Goal: Task Accomplishment & Management: Complete application form

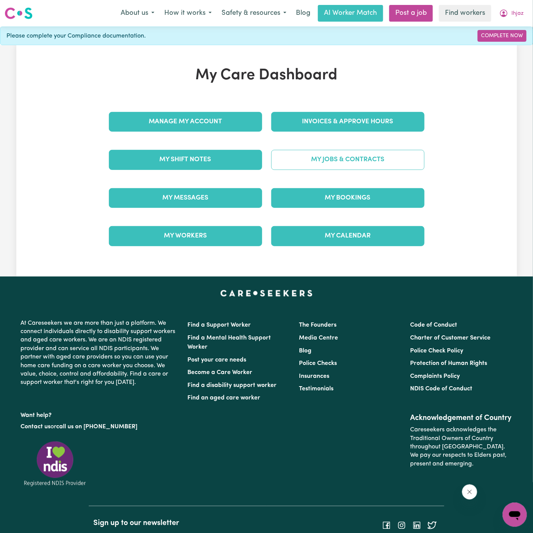
click at [351, 155] on link "My Jobs & Contracts" at bounding box center [347, 160] width 153 height 20
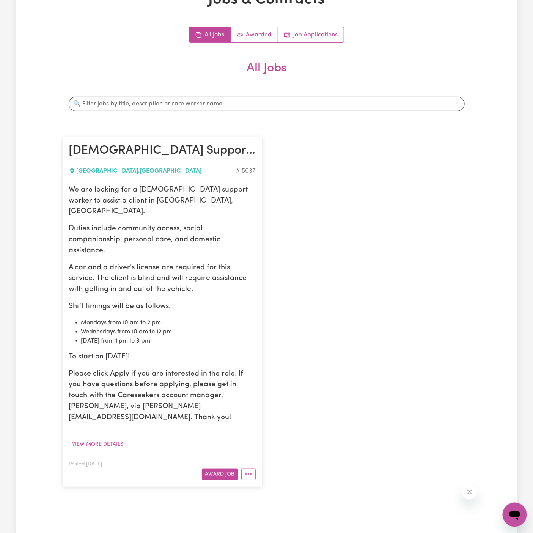
scroll to position [107, 0]
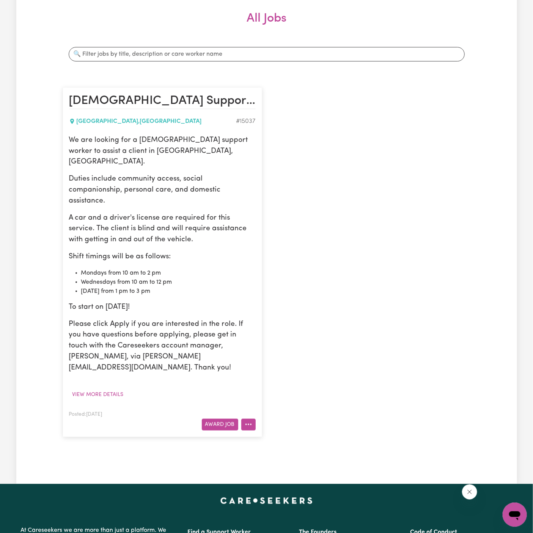
click at [249, 421] on icon "More options" at bounding box center [249, 425] width 8 height 8
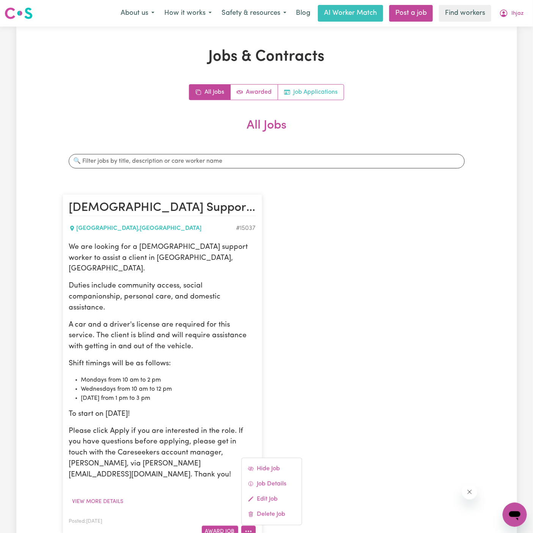
click at [316, 91] on link "Job Applications" at bounding box center [311, 92] width 66 height 15
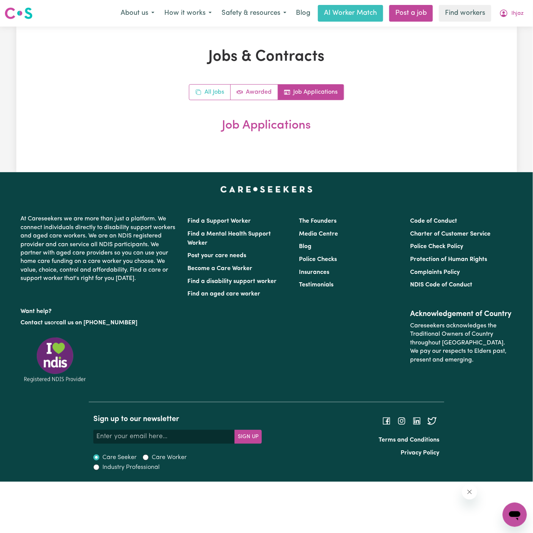
click at [196, 88] on span "All jobs" at bounding box center [198, 92] width 6 height 9
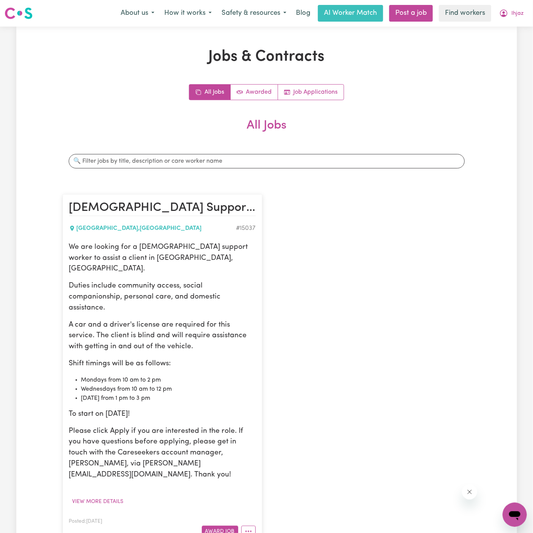
click at [102, 262] on p "We are looking for a [DEMOGRAPHIC_DATA] support worker to assist a client in [G…" at bounding box center [162, 258] width 187 height 33
click at [246, 528] on icon "More options" at bounding box center [249, 532] width 8 height 8
click at [269, 461] on link "Hide Job" at bounding box center [272, 468] width 60 height 15
click at [105, 496] on button "View more details" at bounding box center [98, 502] width 58 height 12
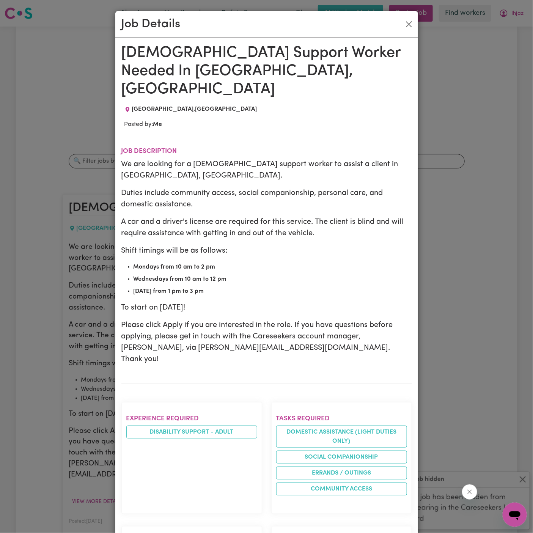
drag, startPoint x: 125, startPoint y: 55, endPoint x: 199, endPoint y: 452, distance: 403.7
click at [199, 452] on div "[DEMOGRAPHIC_DATA] Support Worker Needed In [GEOGRAPHIC_DATA],SA [GEOGRAPHIC_DA…" at bounding box center [266, 516] width 291 height 944
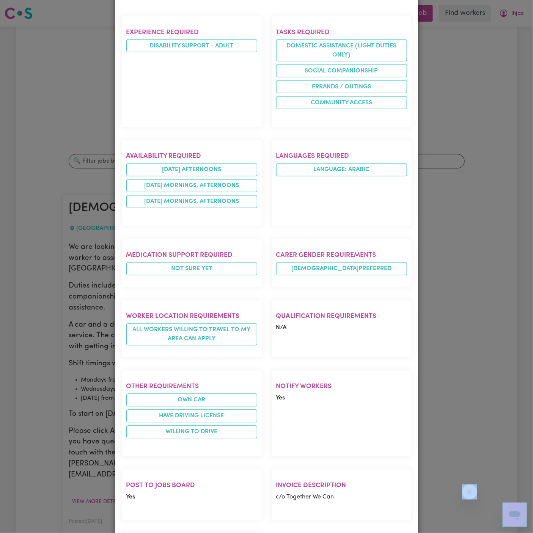
scroll to position [427, 0]
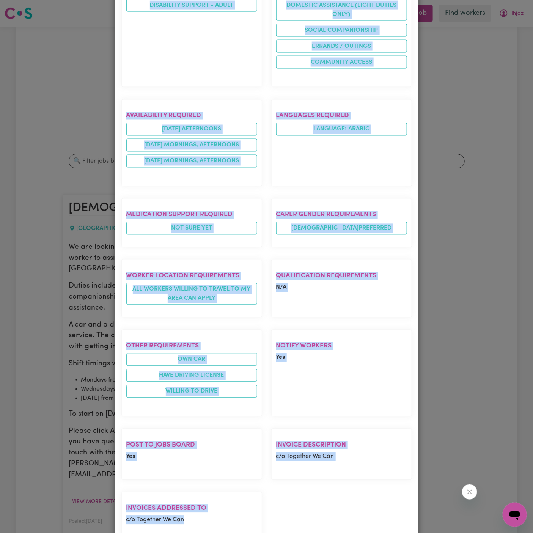
drag, startPoint x: 122, startPoint y: 48, endPoint x: 237, endPoint y: 487, distance: 453.4
click at [237, 487] on div "[DEMOGRAPHIC_DATA] Support Worker Needed In [GEOGRAPHIC_DATA],SA [GEOGRAPHIC_DA…" at bounding box center [266, 89] width 291 height 944
copy div "[DEMOGRAPHIC_DATA] Support Worker Needed In [GEOGRAPHIC_DATA],SA [GEOGRAPHIC_DA…"
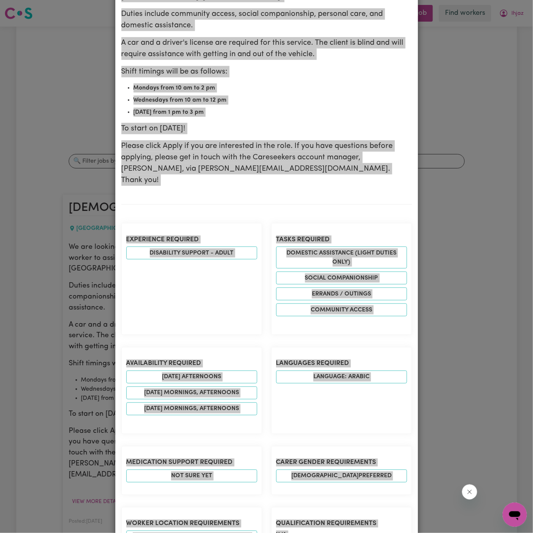
scroll to position [0, 0]
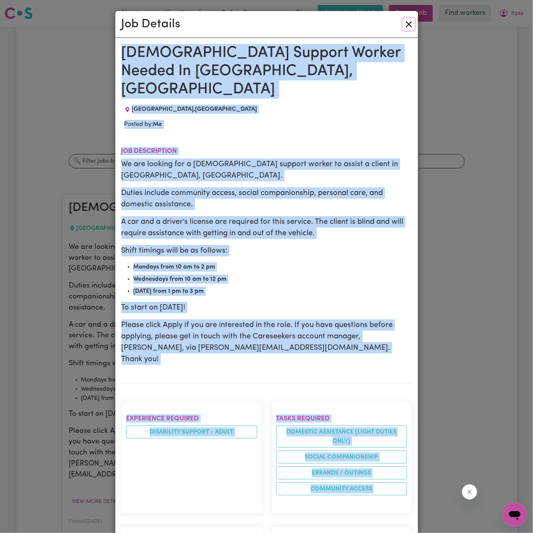
click at [409, 24] on button "Close" at bounding box center [409, 24] width 12 height 12
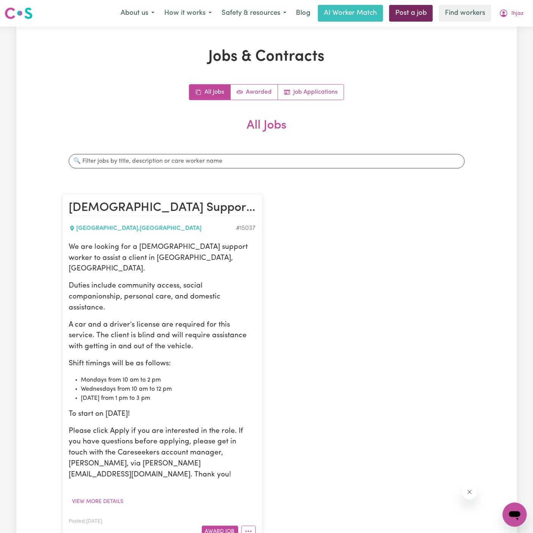
click at [420, 13] on link "Post a job" at bounding box center [411, 13] width 44 height 17
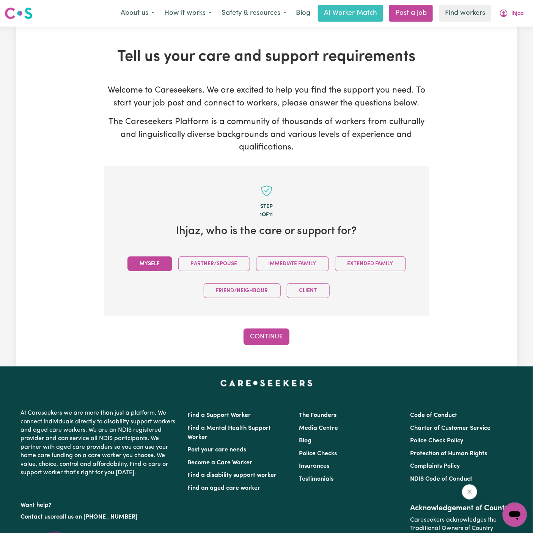
click at [167, 259] on button "Myself" at bounding box center [149, 264] width 45 height 15
click at [265, 336] on button "Continue" at bounding box center [267, 337] width 46 height 17
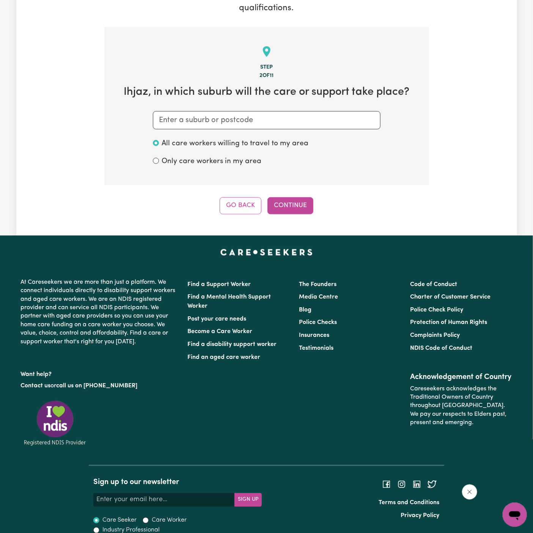
scroll to position [150, 0]
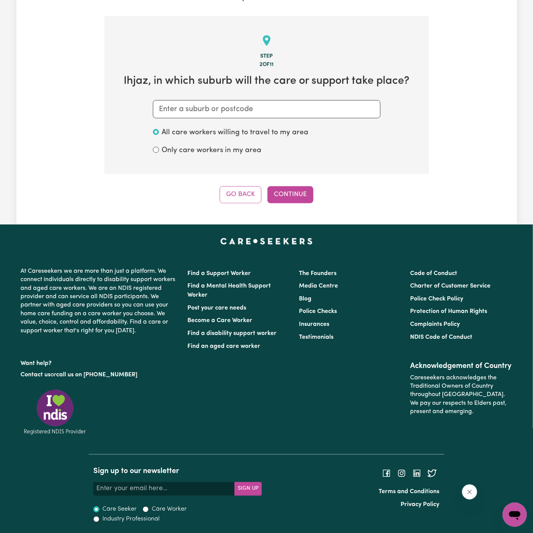
click at [275, 99] on section "Step 2 of 11 Ihjaz , in which suburb will the care or support take place? All c…" at bounding box center [266, 95] width 325 height 158
click at [275, 112] on input "text" at bounding box center [267, 109] width 228 height 18
paste input "Plympton"
type input "Plympton"
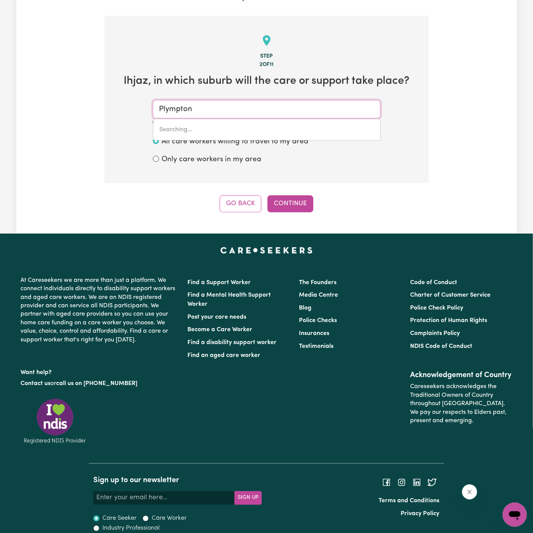
type input "[GEOGRAPHIC_DATA]"
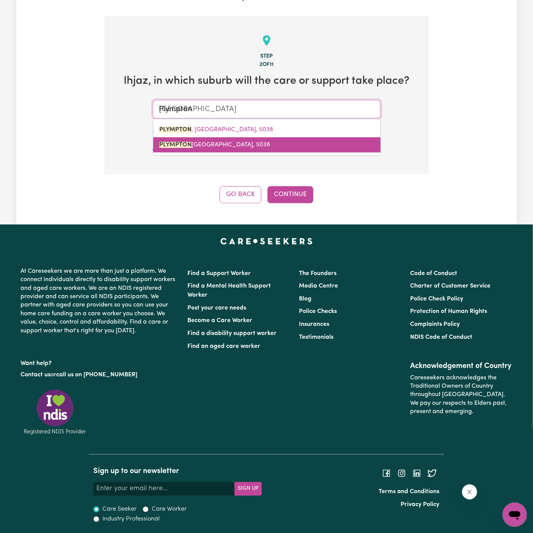
click at [228, 147] on span "[GEOGRAPHIC_DATA], [GEOGRAPHIC_DATA]" at bounding box center [214, 145] width 111 height 6
type input "[GEOGRAPHIC_DATA], [GEOGRAPHIC_DATA]"
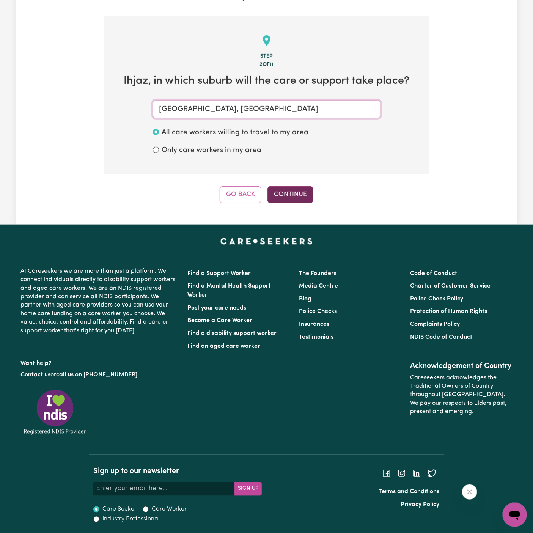
type input "[GEOGRAPHIC_DATA], [GEOGRAPHIC_DATA]"
click at [300, 191] on button "Continue" at bounding box center [291, 194] width 46 height 17
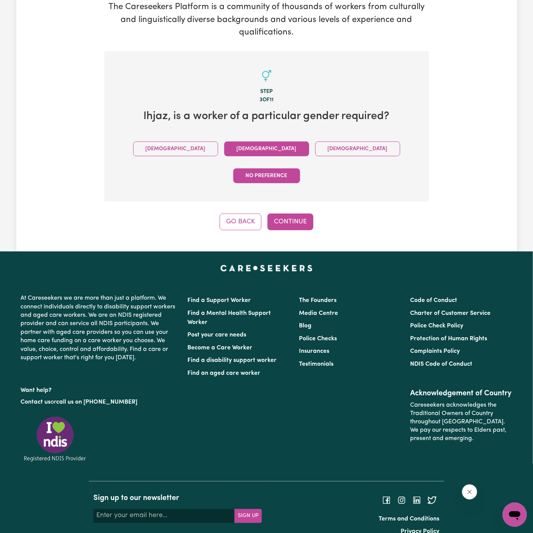
click at [224, 148] on button "[DEMOGRAPHIC_DATA]" at bounding box center [266, 149] width 85 height 15
click at [289, 214] on button "Continue" at bounding box center [291, 222] width 46 height 17
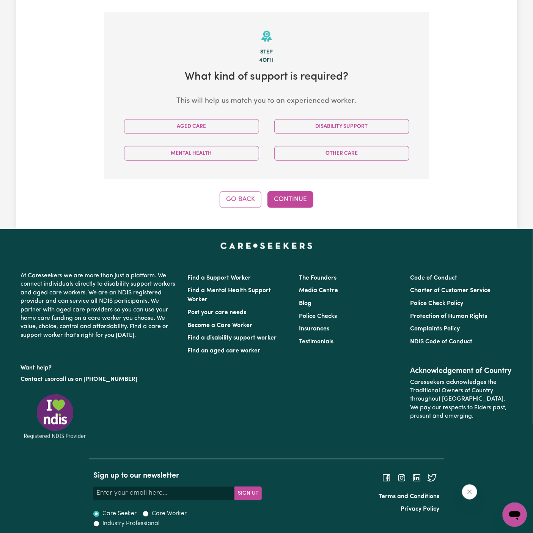
scroll to position [159, 0]
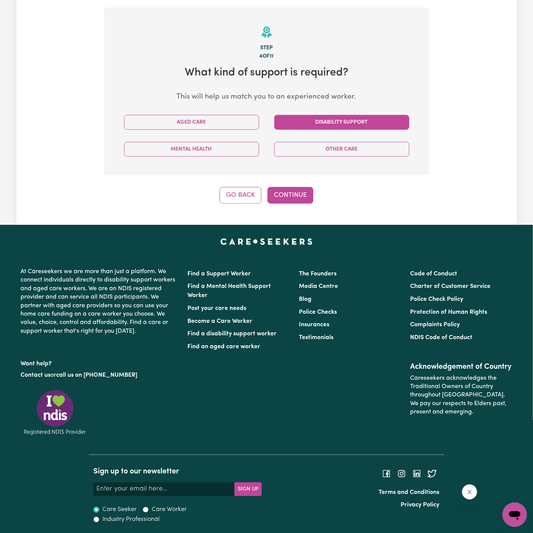
click at [332, 121] on button "Disability Support" at bounding box center [341, 122] width 135 height 15
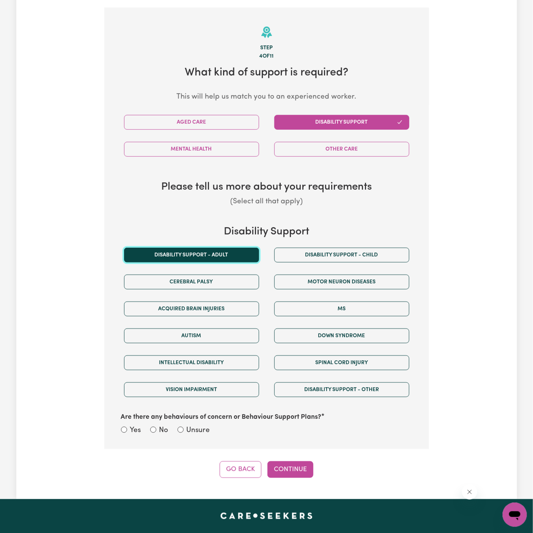
click at [220, 256] on button "Disability support - Adult" at bounding box center [191, 255] width 135 height 15
click at [203, 426] on label "Unsure" at bounding box center [199, 430] width 24 height 11
click at [184, 427] on input "Unsure" at bounding box center [181, 430] width 6 height 6
radio input "true"
click at [291, 467] on button "Continue" at bounding box center [291, 469] width 46 height 17
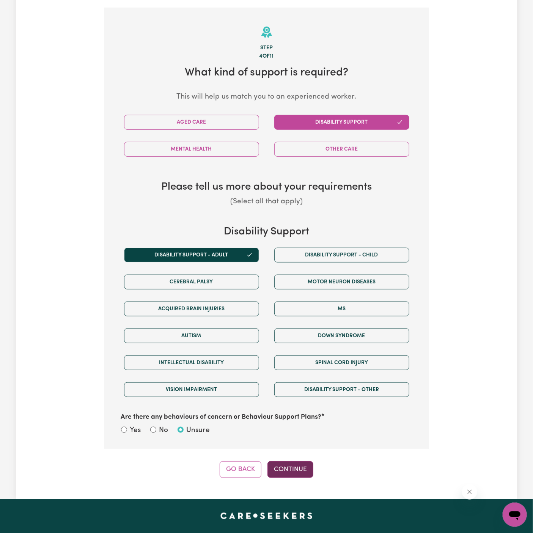
scroll to position [166, 0]
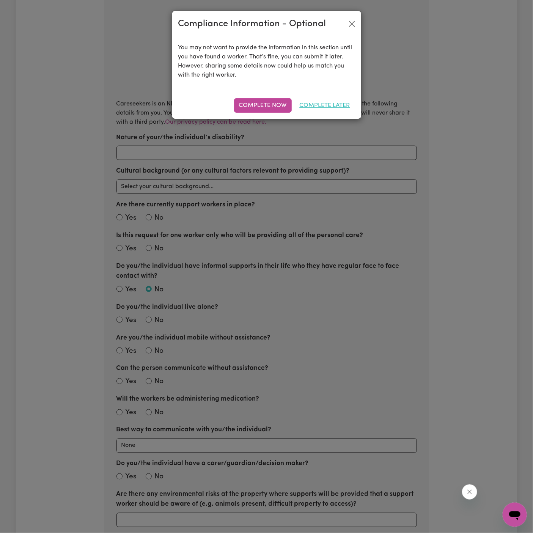
click at [319, 105] on button "Complete Later" at bounding box center [325, 105] width 60 height 14
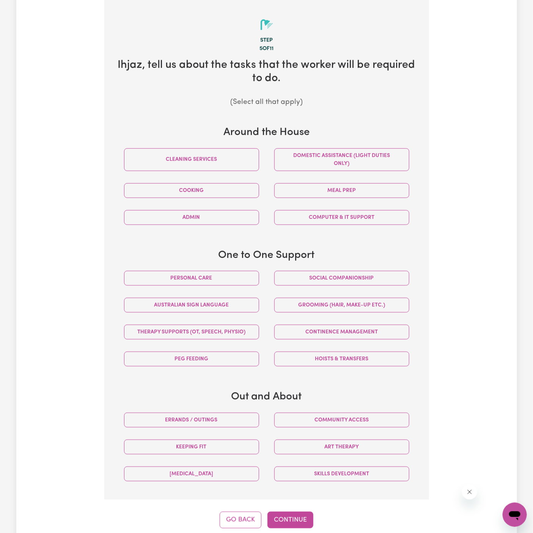
click at [261, 277] on div "Personal care" at bounding box center [191, 278] width 150 height 27
drag, startPoint x: 233, startPoint y: 277, endPoint x: 293, endPoint y: 277, distance: 60.3
click at [233, 277] on button "Personal care" at bounding box center [191, 278] width 135 height 15
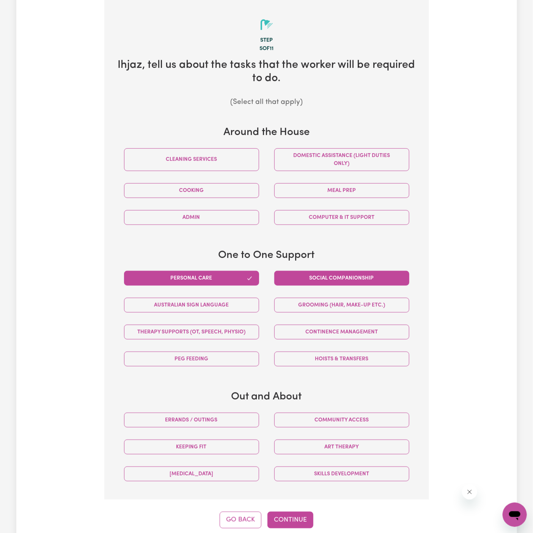
click at [295, 277] on button "Social companionship" at bounding box center [341, 278] width 135 height 15
click at [316, 153] on button "Domestic assistance (light duties only)" at bounding box center [341, 159] width 135 height 23
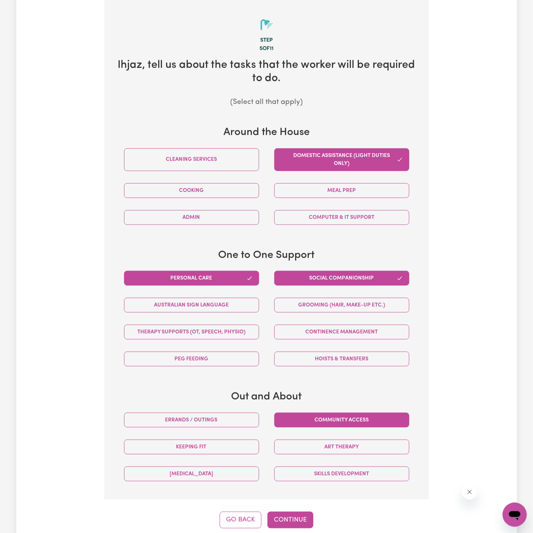
click at [338, 414] on button "Community access" at bounding box center [341, 420] width 135 height 15
click at [294, 507] on div "Step 5 of 11 Ihjaz , tell us about the tasks that the worker will be required t…" at bounding box center [266, 264] width 325 height 529
click at [288, 515] on button "Continue" at bounding box center [291, 520] width 46 height 17
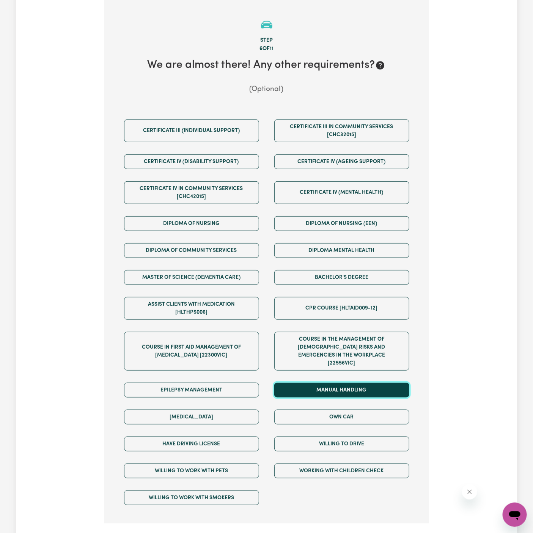
click at [356, 383] on button "Manual Handling" at bounding box center [341, 390] width 135 height 15
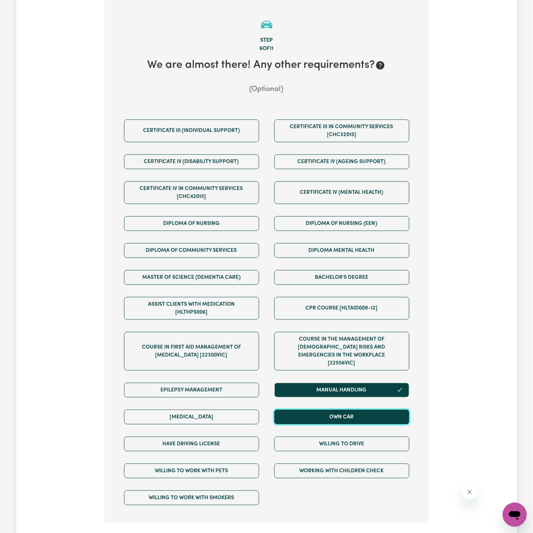
click at [356, 410] on button "Own Car" at bounding box center [341, 417] width 135 height 15
click at [359, 431] on div "Willing to drive" at bounding box center [342, 444] width 150 height 27
click at [343, 442] on div "Willing to drive" at bounding box center [342, 444] width 150 height 27
click at [260, 440] on div "Have driving license" at bounding box center [191, 444] width 150 height 27
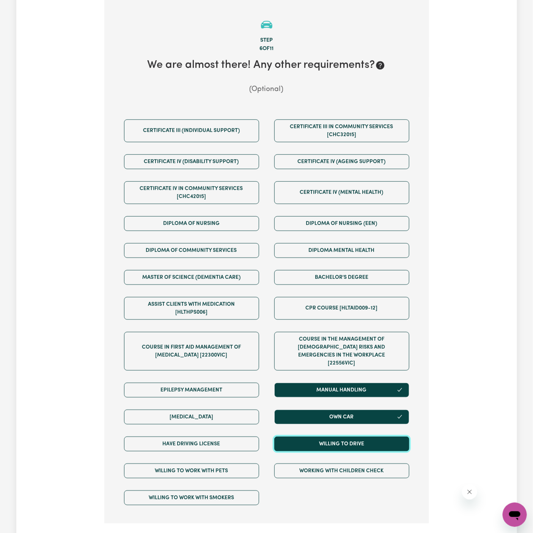
click at [327, 440] on button "Willing to drive" at bounding box center [341, 444] width 135 height 15
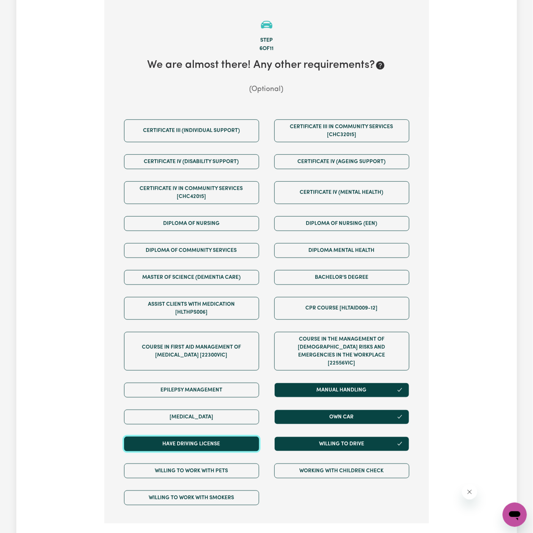
click at [242, 437] on button "Have driving license" at bounding box center [191, 444] width 135 height 15
click at [335, 383] on button "Manual Handling" at bounding box center [341, 390] width 135 height 15
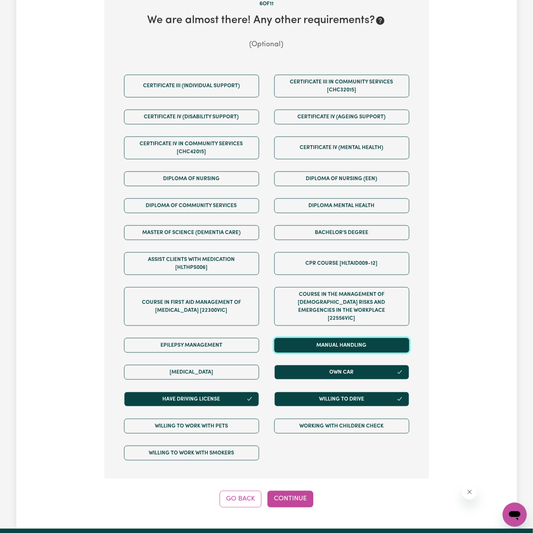
scroll to position [296, 0]
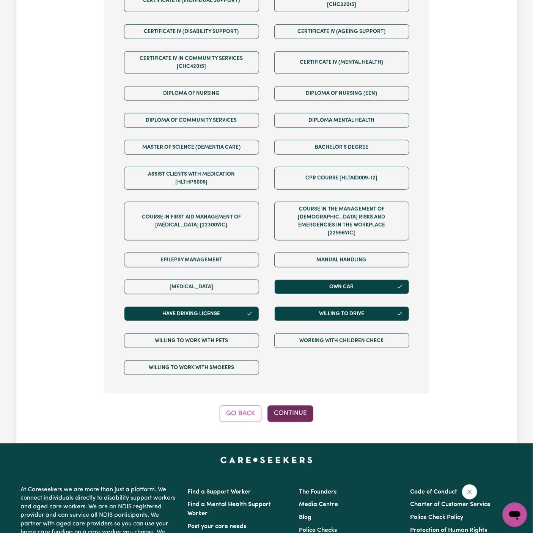
click at [289, 406] on button "Continue" at bounding box center [291, 414] width 46 height 17
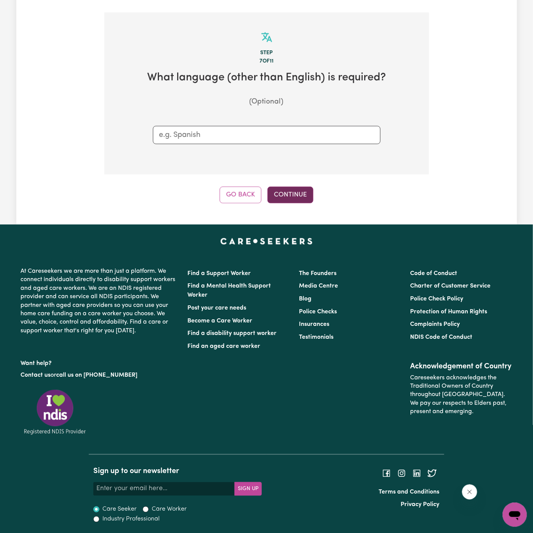
click at [282, 197] on button "Continue" at bounding box center [291, 195] width 46 height 17
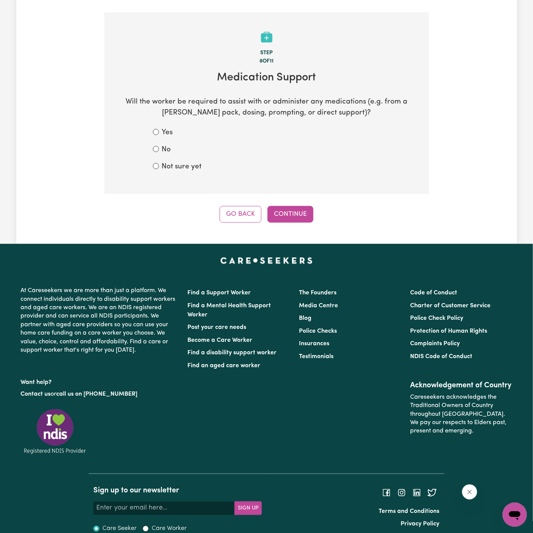
scroll to position [166, 0]
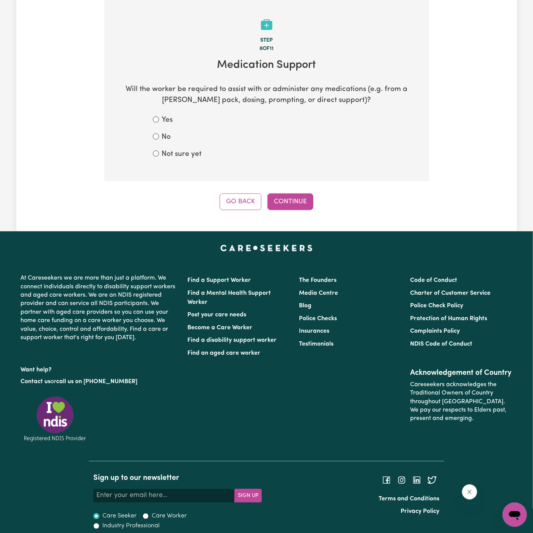
drag, startPoint x: 178, startPoint y: 154, endPoint x: 192, endPoint y: 156, distance: 13.4
click at [185, 154] on label "Not sure yet" at bounding box center [182, 154] width 40 height 11
click at [189, 159] on label "Not sure yet" at bounding box center [182, 154] width 40 height 11
click at [159, 157] on input "Not sure yet" at bounding box center [156, 154] width 6 height 6
radio input "true"
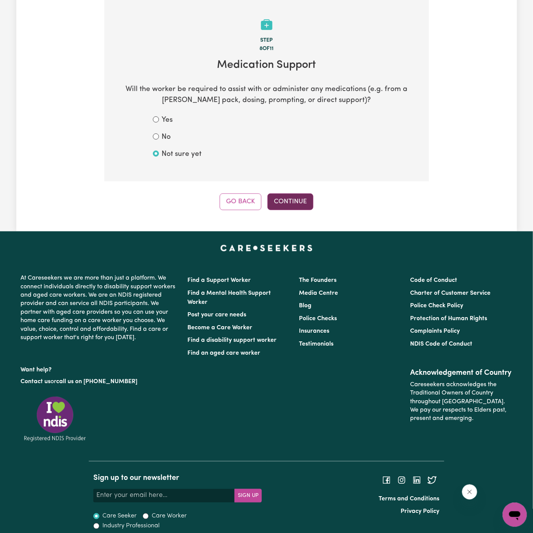
click at [286, 205] on button "Continue" at bounding box center [291, 202] width 46 height 17
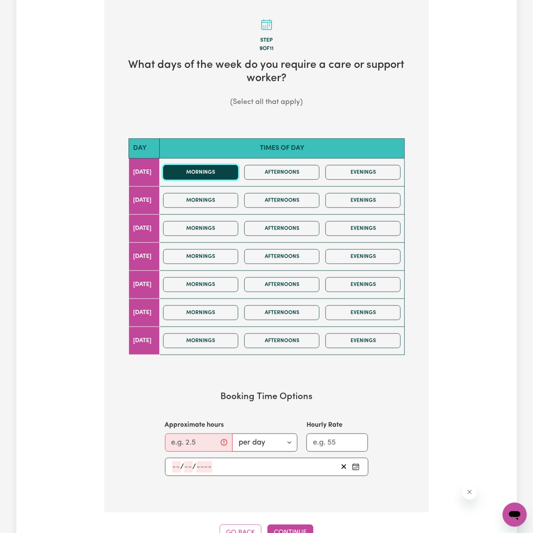
click at [231, 168] on button "Mornings" at bounding box center [200, 172] width 75 height 15
click at [294, 228] on button "Afternoons" at bounding box center [281, 228] width 75 height 15
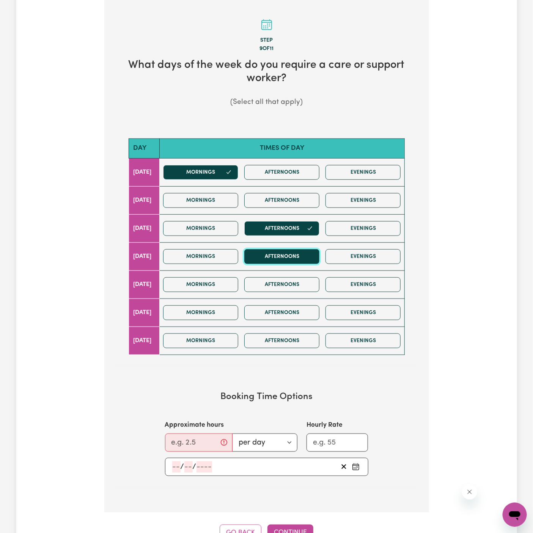
click at [297, 256] on button "Afternoons" at bounding box center [281, 256] width 75 height 15
click at [183, 439] on input "Approximate hours" at bounding box center [199, 443] width 68 height 18
type input "2"
click at [172, 464] on div "/ /" at bounding box center [255, 466] width 167 height 11
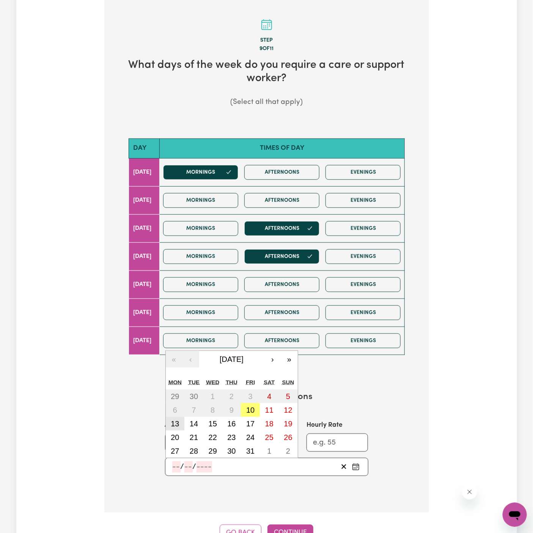
click at [178, 421] on abbr "13" at bounding box center [175, 424] width 8 height 8
type input "[DATE]"
type input "13"
type input "10"
type input "2025"
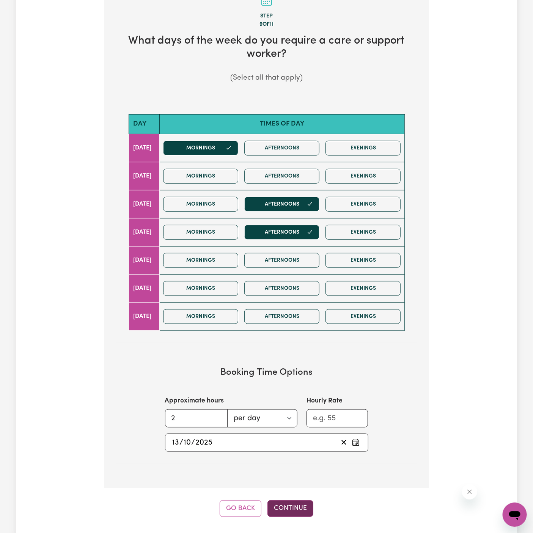
click at [286, 503] on button "Continue" at bounding box center [291, 508] width 46 height 17
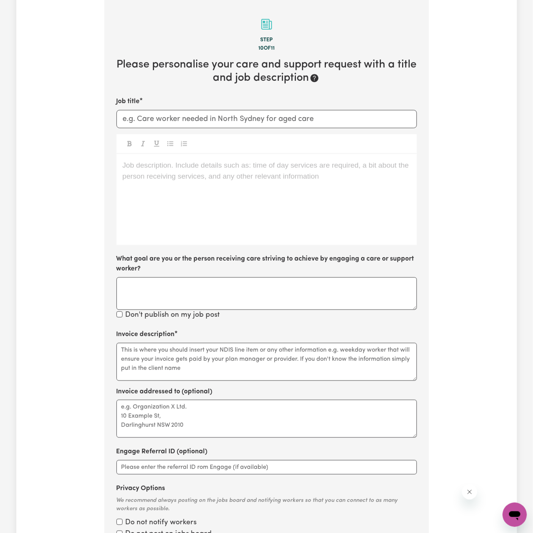
scroll to position [166, 0]
click at [259, 200] on div "Job description. Include details such as: time of day services are required, a …" at bounding box center [266, 199] width 301 height 91
click at [162, 179] on div "Job description. Include details such as: time of day services are required, a …" at bounding box center [266, 199] width 301 height 91
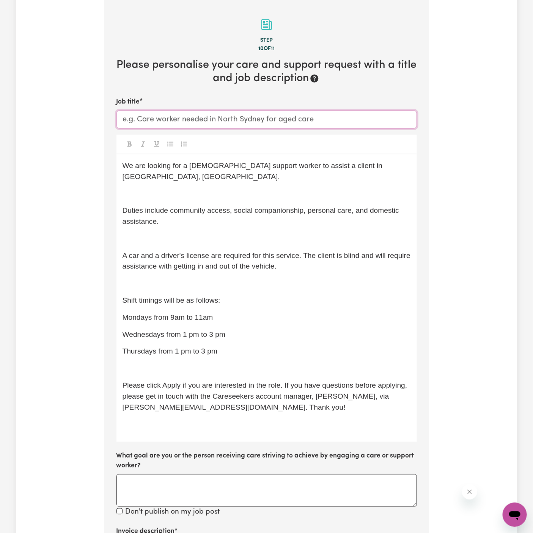
click at [228, 124] on input "Job title" at bounding box center [266, 119] width 301 height 18
paste input "[DEMOGRAPHIC_DATA] Support Worker Needed In [GEOGRAPHIC_DATA],[GEOGRAPHIC_DATA]"
type input "[DEMOGRAPHIC_DATA] Support Worker Needed In [GEOGRAPHIC_DATA],[GEOGRAPHIC_DATA]"
click at [216, 188] on p "﻿" at bounding box center [267, 193] width 288 height 11
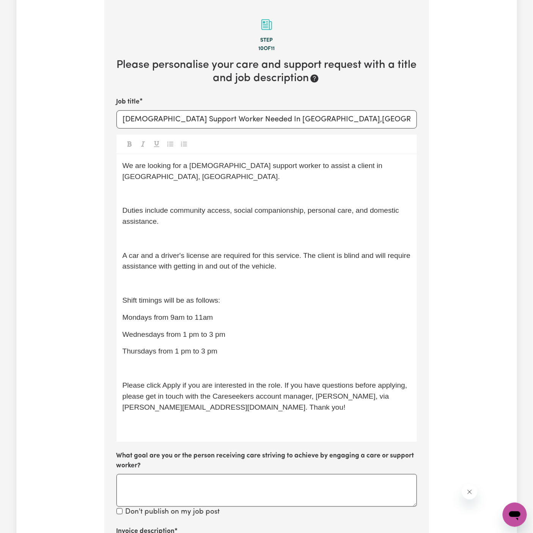
click at [209, 233] on p "﻿" at bounding box center [267, 238] width 288 height 11
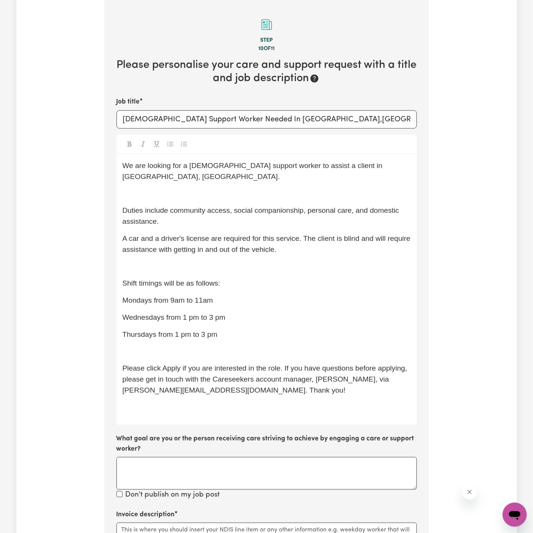
click at [197, 189] on div "We are looking for a [DEMOGRAPHIC_DATA] support worker to assist a client in [G…" at bounding box center [266, 289] width 301 height 271
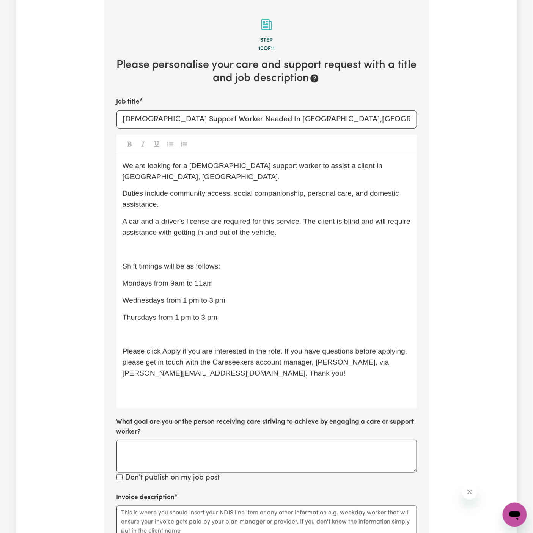
click at [195, 245] on div "We are looking for a [DEMOGRAPHIC_DATA] support worker to assist a client in [G…" at bounding box center [266, 281] width 301 height 254
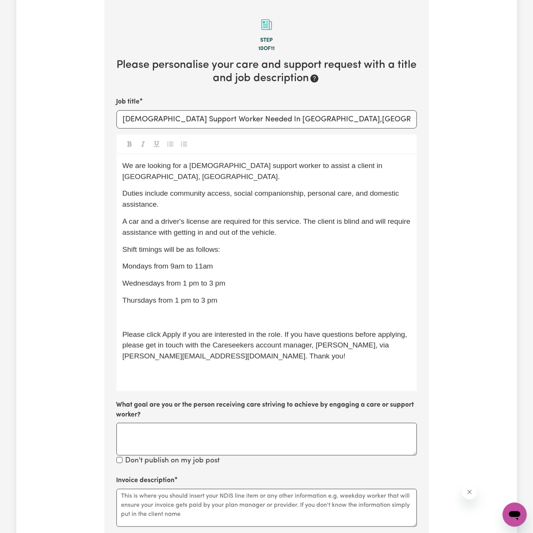
click at [248, 296] on div "We are looking for a [DEMOGRAPHIC_DATA] support worker to assist a client in [G…" at bounding box center [266, 272] width 301 height 237
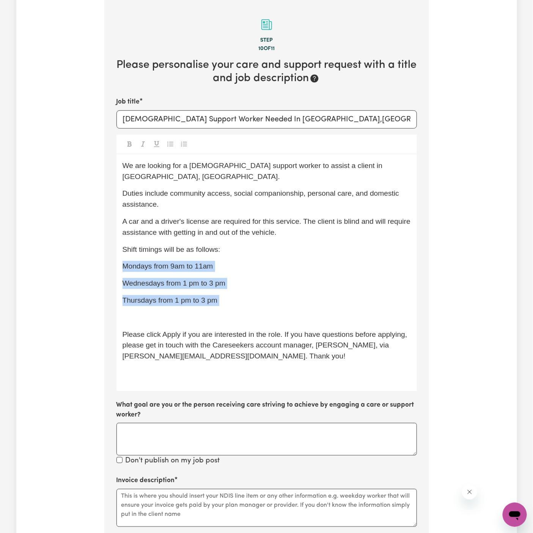
drag, startPoint x: 247, startPoint y: 296, endPoint x: 117, endPoint y: 255, distance: 135.6
click at [117, 255] on div "We are looking for a [DEMOGRAPHIC_DATA] support worker to assist a client in [G…" at bounding box center [266, 272] width 301 height 237
click at [199, 247] on div "We are looking for a [DEMOGRAPHIC_DATA] support worker to assist a client in [G…" at bounding box center [266, 272] width 301 height 237
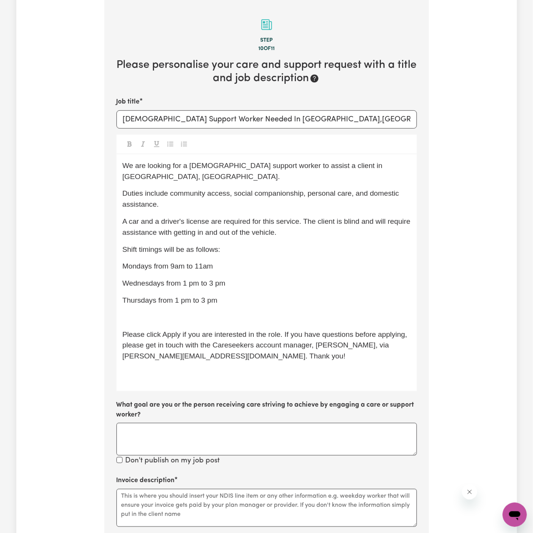
click at [199, 262] on span "Mondays from 9am to 11am" at bounding box center [168, 266] width 91 height 8
click at [158, 262] on div "We are looking for a [DEMOGRAPHIC_DATA] support worker to assist a client in [G…" at bounding box center [266, 272] width 301 height 237
click at [246, 282] on div "We are looking for a [DEMOGRAPHIC_DATA] support worker to assist a client in [G…" at bounding box center [266, 272] width 301 height 237
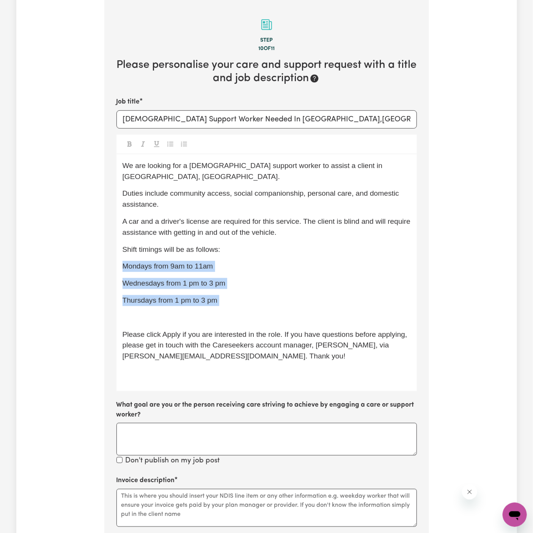
drag, startPoint x: 235, startPoint y: 296, endPoint x: 119, endPoint y: 254, distance: 123.2
click at [119, 254] on div "We are looking for a [DEMOGRAPHIC_DATA] support worker to assist a client in [G…" at bounding box center [266, 272] width 301 height 237
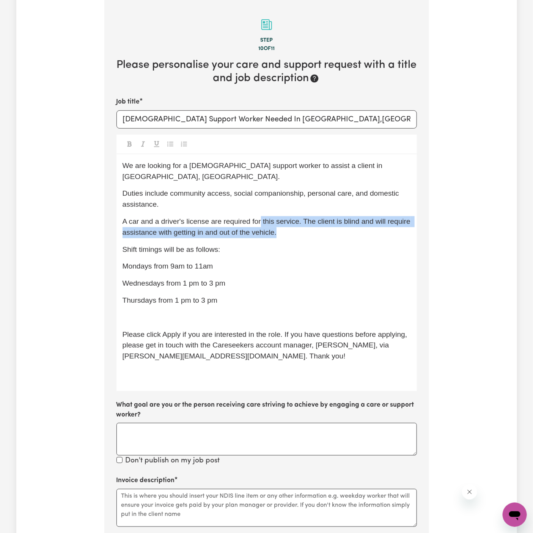
drag, startPoint x: 260, startPoint y: 210, endPoint x: 422, endPoint y: 223, distance: 163.3
click at [422, 223] on section "Step 10 of 11 Please personalise your care and support request with a title and…" at bounding box center [266, 352] width 325 height 704
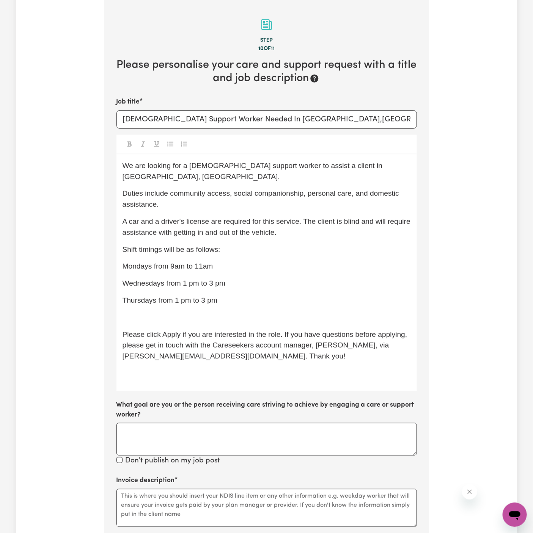
click at [178, 248] on div "We are looking for a [DEMOGRAPHIC_DATA] support worker to assist a client in [G…" at bounding box center [266, 272] width 301 height 237
click at [211, 261] on p "Mondays from 9am to 11am" at bounding box center [267, 266] width 288 height 11
click at [201, 262] on span "Mondays from 9am to 11am" at bounding box center [168, 266] width 91 height 8
click at [194, 262] on span "Mondays from 9am to 11 am" at bounding box center [169, 266] width 93 height 8
click at [174, 262] on span "Mondays from 9am to 11 am" at bounding box center [169, 266] width 93 height 8
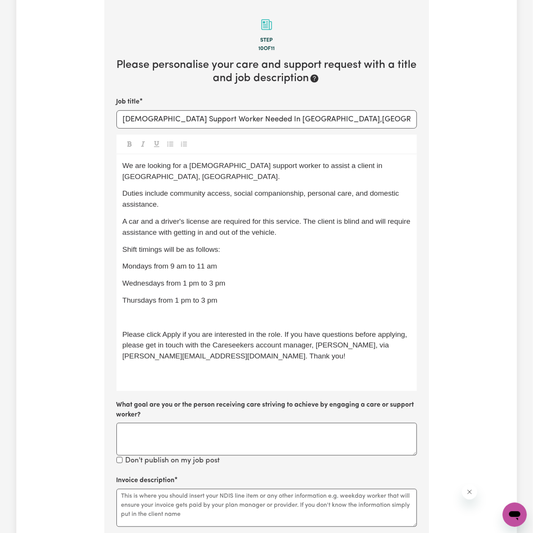
click at [279, 262] on div "We are looking for a [DEMOGRAPHIC_DATA] support worker to assist a client in [G…" at bounding box center [266, 272] width 301 height 237
click at [256, 295] on div "We are looking for a [DEMOGRAPHIC_DATA] support worker to assist a client in [G…" at bounding box center [266, 272] width 301 height 237
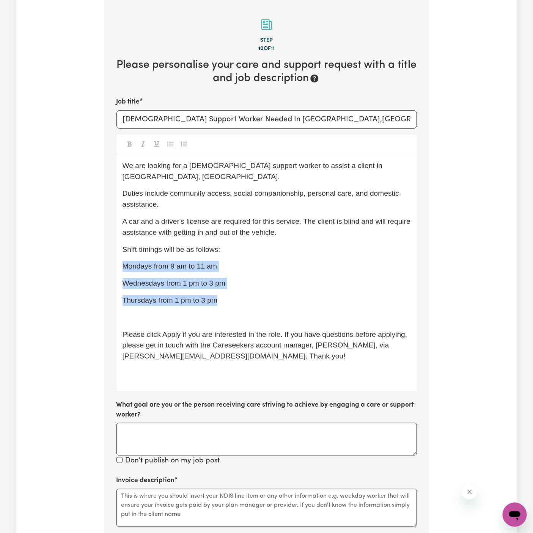
drag, startPoint x: 232, startPoint y: 291, endPoint x: 113, endPoint y: 253, distance: 124.7
click at [113, 253] on section "Step 10 of 11 Please personalise your care and support request with a title and…" at bounding box center [266, 352] width 325 height 704
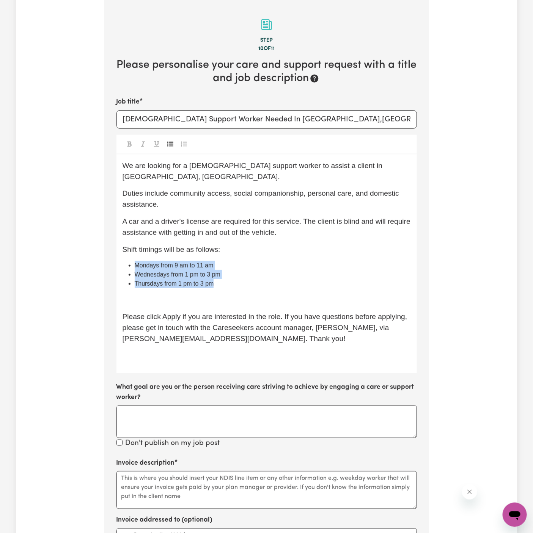
click at [173, 143] on button "Toggle undefined" at bounding box center [170, 144] width 11 height 10
click at [259, 294] on p "﻿" at bounding box center [267, 299] width 288 height 11
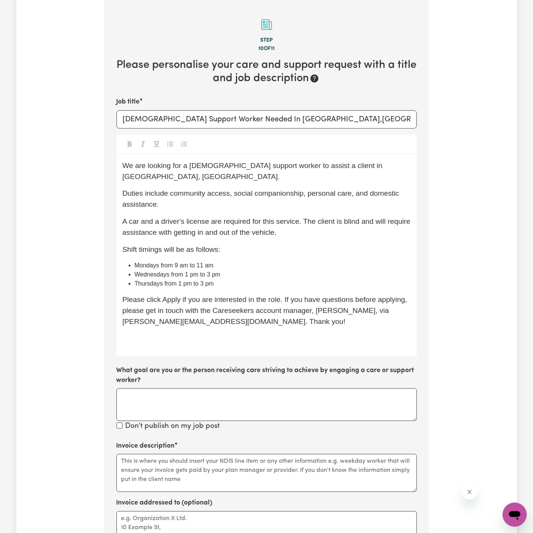
click at [255, 334] on p "﻿" at bounding box center [267, 339] width 288 height 11
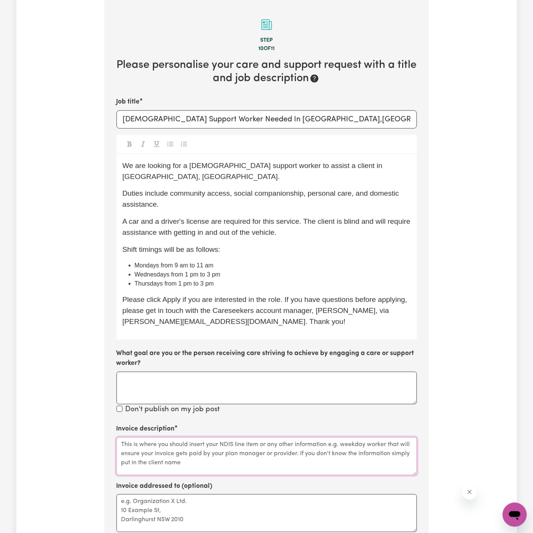
click at [319, 454] on textarea "Invoice description" at bounding box center [266, 457] width 301 height 38
paste textarea "community access, social companionship, personal care, and domestic assistance."
type textarea "community access, social companionship, personal care, and domestic assistance."
click at [193, 494] on textarea "Invoice addressed to (optional)" at bounding box center [266, 513] width 301 height 38
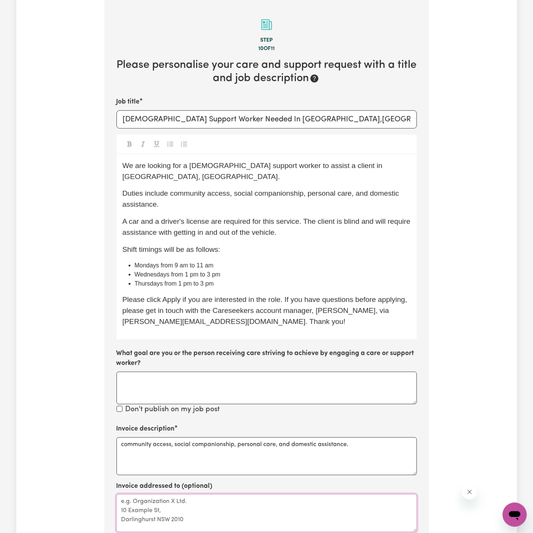
paste textarea "c/o Together We Can"
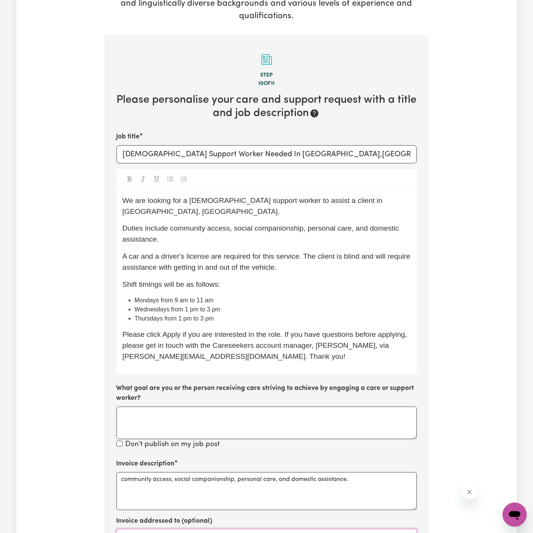
scroll to position [129, 0]
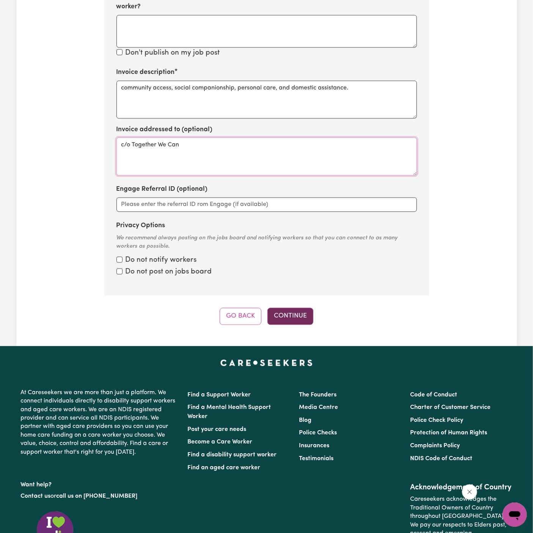
type textarea "c/o Together We Can"
click at [299, 308] on button "Continue" at bounding box center [291, 316] width 46 height 17
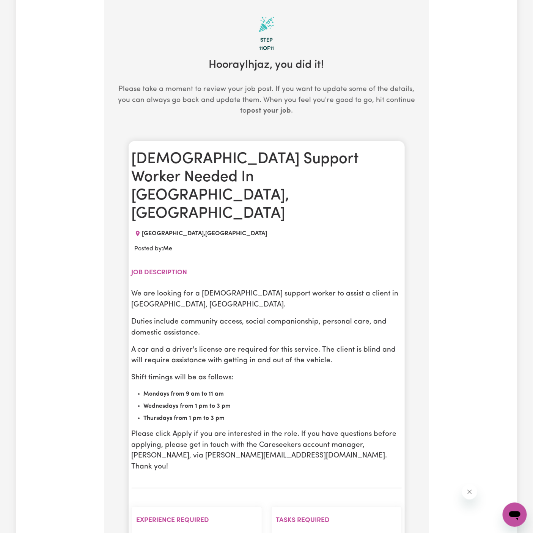
scroll to position [317, 0]
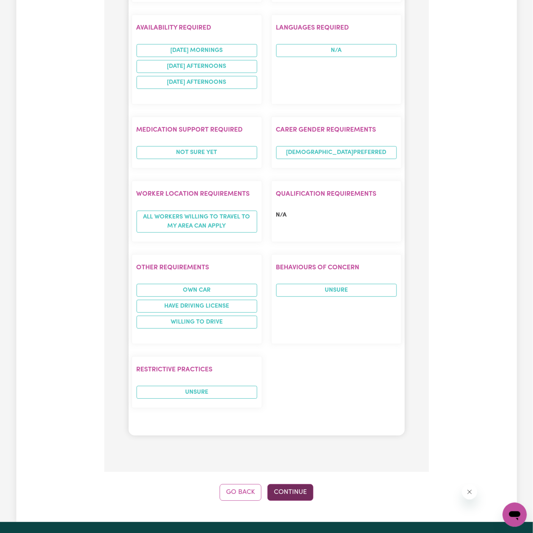
click at [286, 484] on button "Continue" at bounding box center [291, 492] width 46 height 17
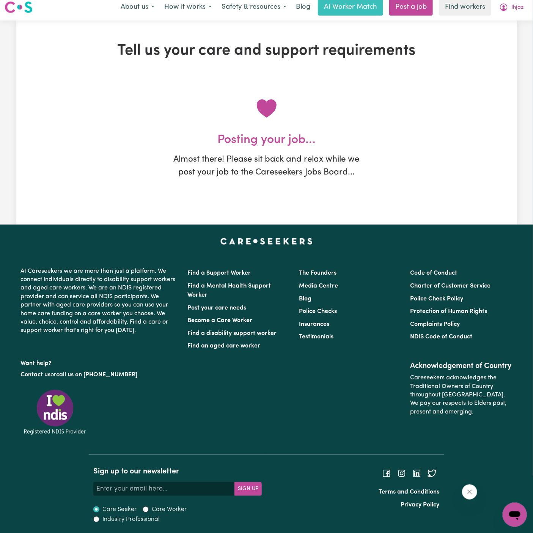
scroll to position [0, 0]
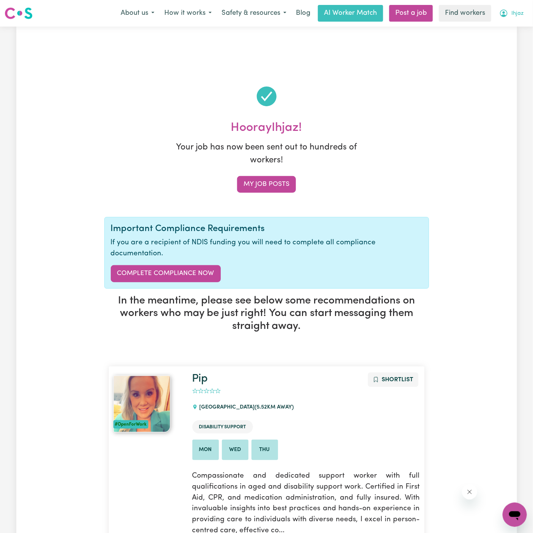
click at [518, 13] on span "Ihjaz" at bounding box center [517, 13] width 12 height 8
click at [518, 24] on link "My Dashboard" at bounding box center [498, 29] width 60 height 14
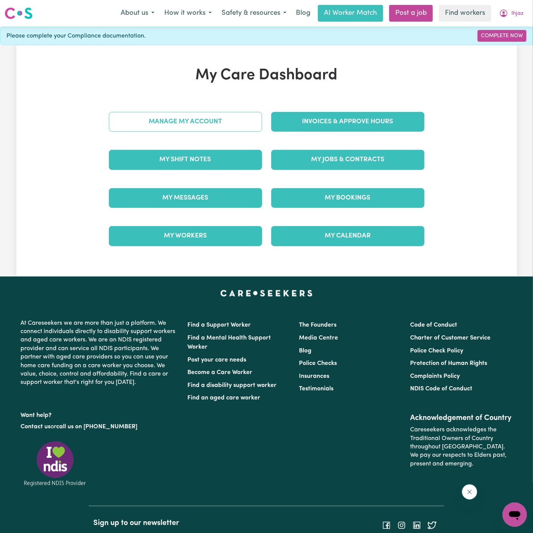
click at [226, 119] on link "Manage My Account" at bounding box center [185, 122] width 153 height 20
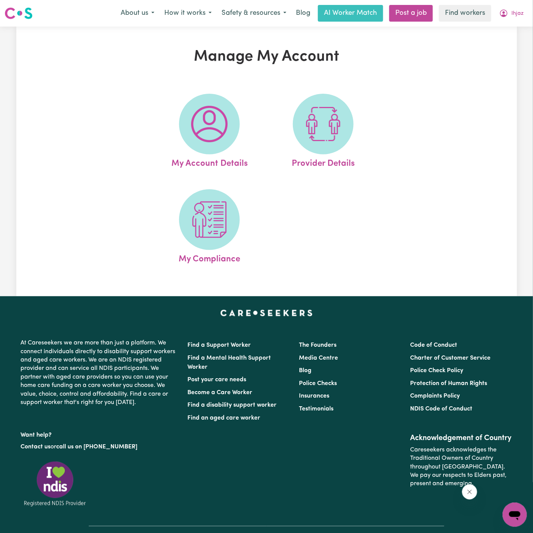
click at [219, 121] on img at bounding box center [209, 124] width 36 height 36
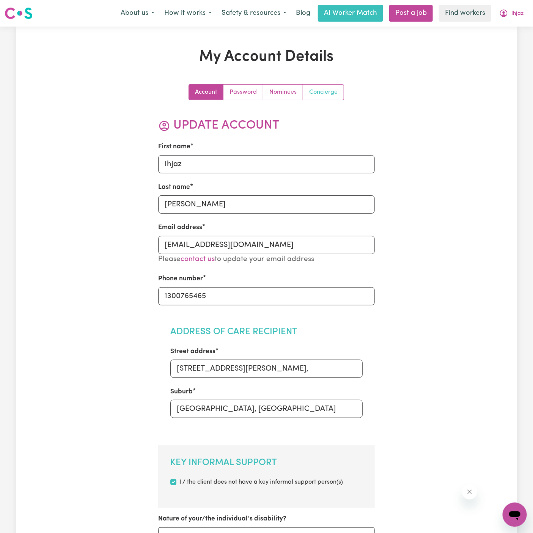
click at [326, 88] on link "Concierge" at bounding box center [323, 92] width 41 height 15
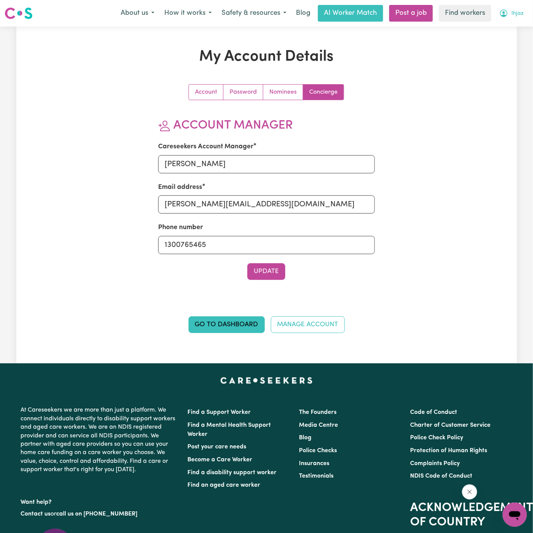
click at [514, 10] on span "Ihjaz" at bounding box center [517, 13] width 12 height 8
click at [511, 28] on link "My Dashboard" at bounding box center [498, 29] width 60 height 14
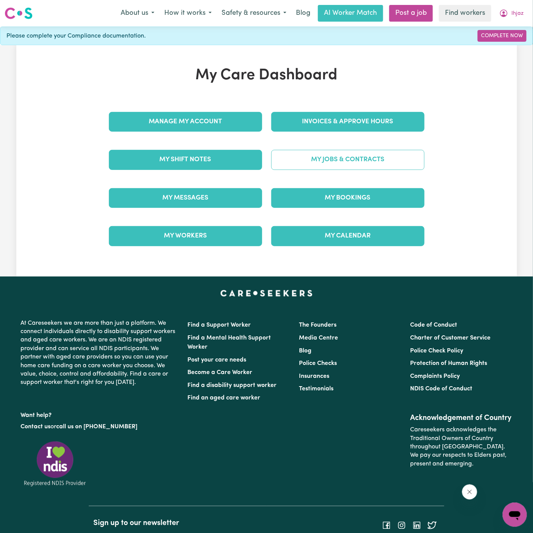
click at [324, 162] on link "My Jobs & Contracts" at bounding box center [347, 160] width 153 height 20
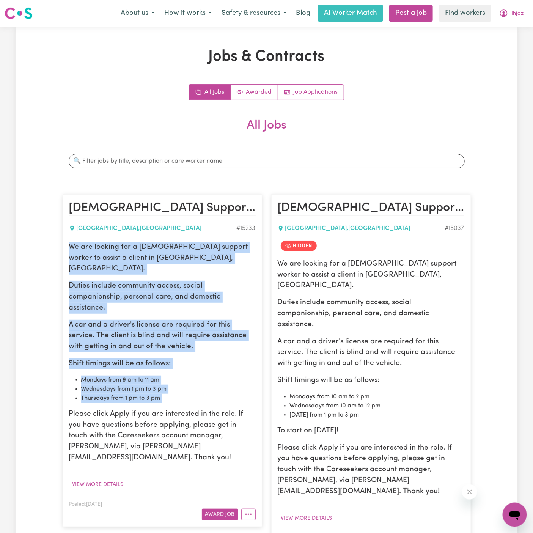
drag, startPoint x: 69, startPoint y: 247, endPoint x: 211, endPoint y: 382, distance: 195.1
click at [211, 382] on div "We are looking for a [DEMOGRAPHIC_DATA] support worker to assist a client in [G…" at bounding box center [162, 353] width 187 height 222
copy div "We are looking for a [DEMOGRAPHIC_DATA] support worker to assist a client in [G…"
click at [508, 11] on icon "My Account" at bounding box center [503, 13] width 9 height 9
click at [512, 40] on link "Logout" at bounding box center [498, 43] width 60 height 14
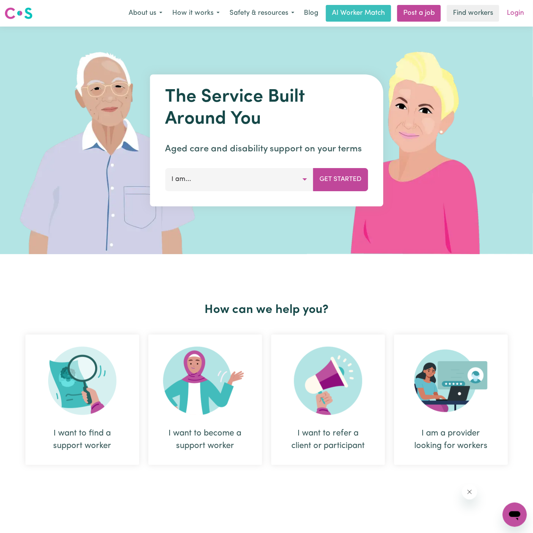
click at [513, 21] on link "Login" at bounding box center [515, 13] width 26 height 17
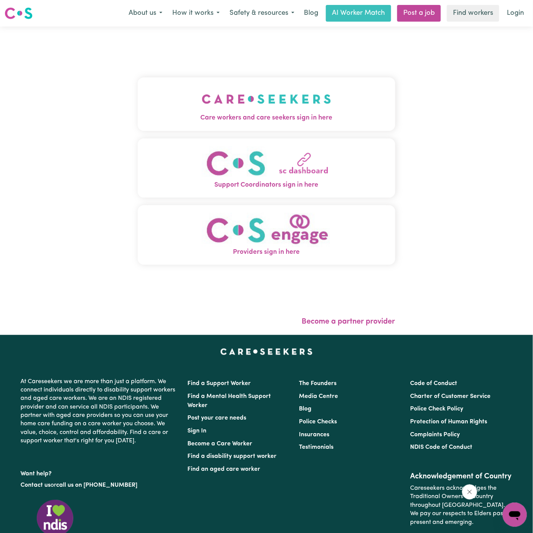
click at [295, 88] on button "Care workers and care seekers sign in here" at bounding box center [267, 103] width 258 height 53
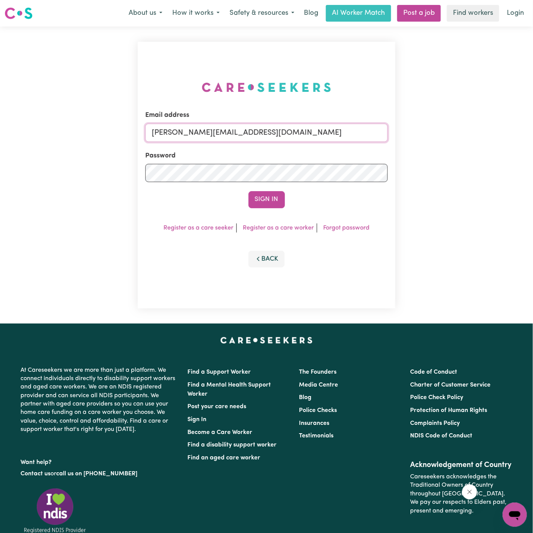
click at [295, 132] on input "[PERSON_NAME][EMAIL_ADDRESS][DOMAIN_NAME]" at bounding box center [266, 133] width 242 height 18
drag, startPoint x: 192, startPoint y: 132, endPoint x: 449, endPoint y: 129, distance: 256.9
click at [449, 129] on div "Email address superuser~[EMAIL_ADDRESS][DOMAIN_NAME] Password Sign In Register …" at bounding box center [266, 175] width 533 height 297
type input "[EMAIL_ADDRESS][DOMAIN_NAME]"
click at [272, 200] on button "Sign In" at bounding box center [267, 199] width 36 height 17
